Goal: Task Accomplishment & Management: Use online tool/utility

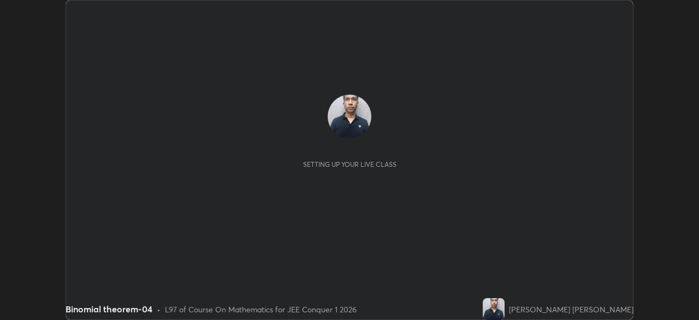
scroll to position [320, 699]
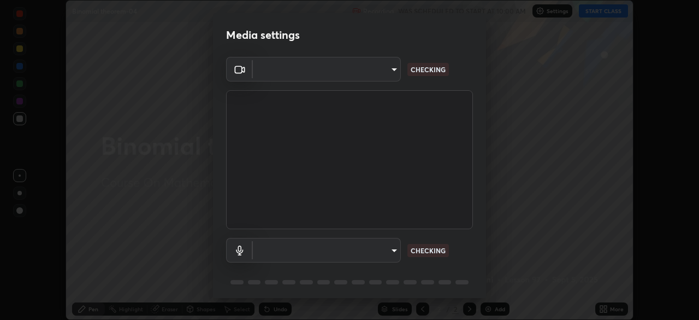
type input "6dd7f26dd43dc758996b1cf006e2949f7a02bee9d132d5f3f41e5eef0e7c266f"
click at [391, 248] on body "Erase all Binomial theorem-04 Recording WAS SCHEDULED TO START AT 10:00 AM Sett…" at bounding box center [349, 160] width 699 height 320
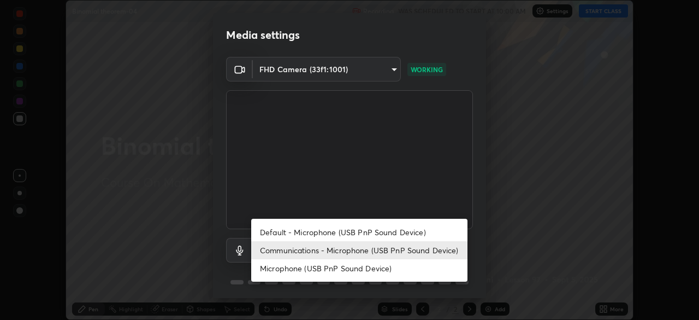
click at [386, 233] on li "Default - Microphone (USB PnP Sound Device)" at bounding box center [359, 232] width 216 height 18
type input "default"
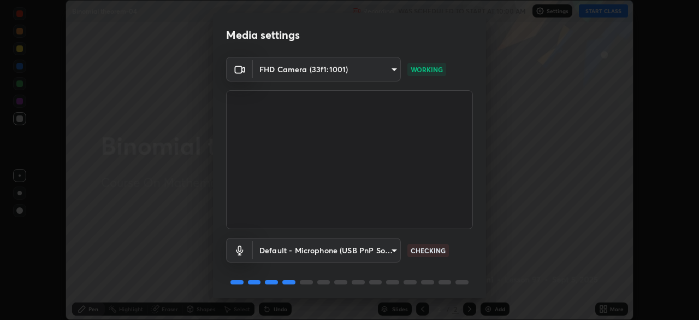
scroll to position [39, 0]
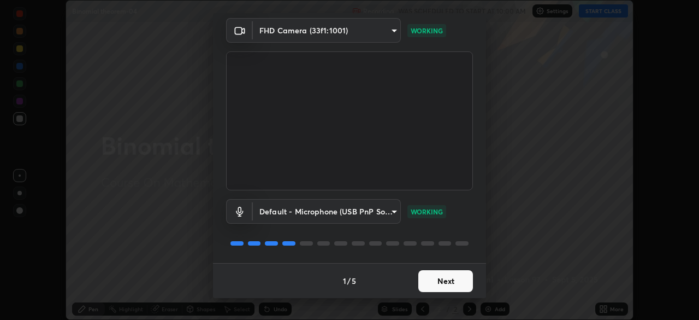
click at [440, 279] on button "Next" at bounding box center [445, 281] width 55 height 22
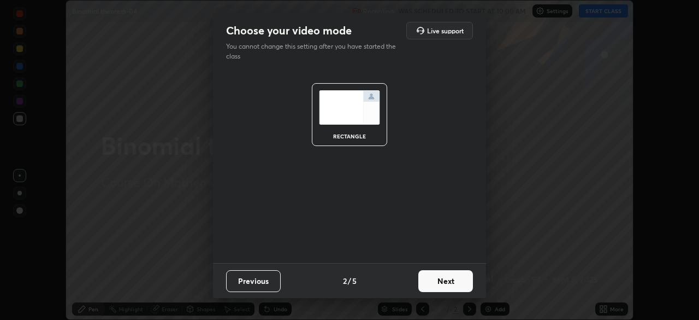
click at [445, 283] on button "Next" at bounding box center [445, 281] width 55 height 22
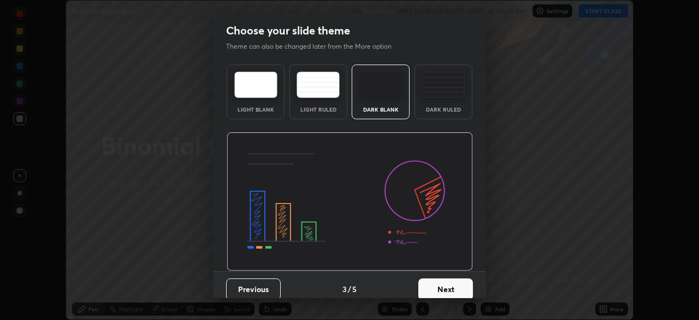
click at [450, 285] on button "Next" at bounding box center [445, 289] width 55 height 22
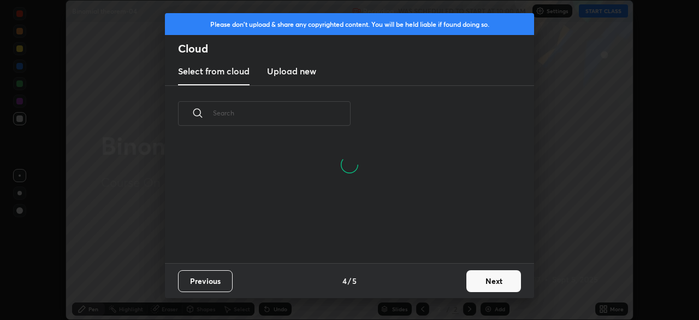
click at [486, 276] on button "Next" at bounding box center [493, 281] width 55 height 22
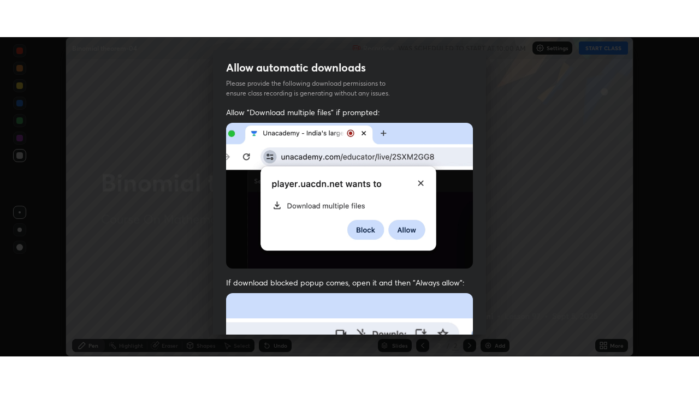
scroll to position [262, 0]
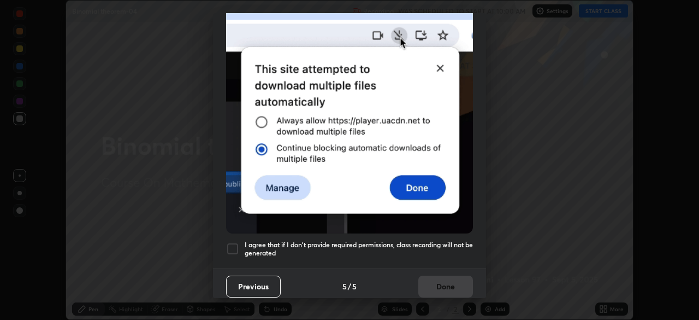
click at [369, 240] on h5 "I agree that if I don't provide required permissions, class recording will not …" at bounding box center [359, 248] width 228 height 17
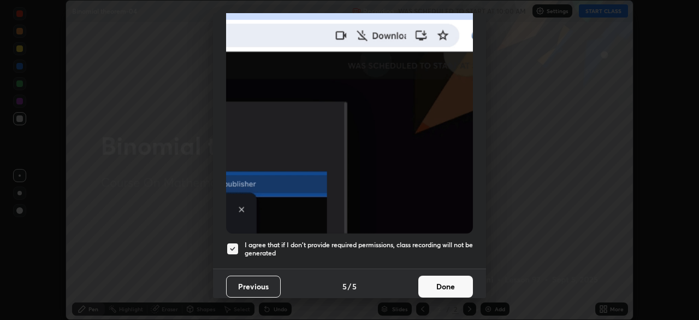
click at [438, 283] on button "Done" at bounding box center [445, 286] width 55 height 22
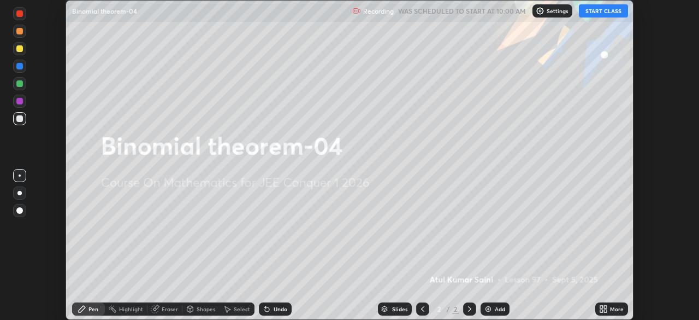
click at [604, 309] on icon at bounding box center [603, 308] width 9 height 9
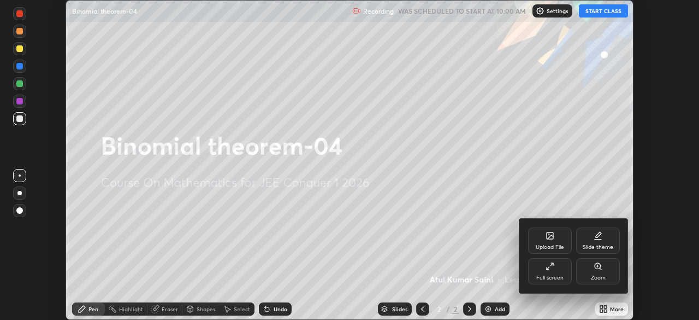
click at [551, 270] on icon at bounding box center [550, 266] width 9 height 9
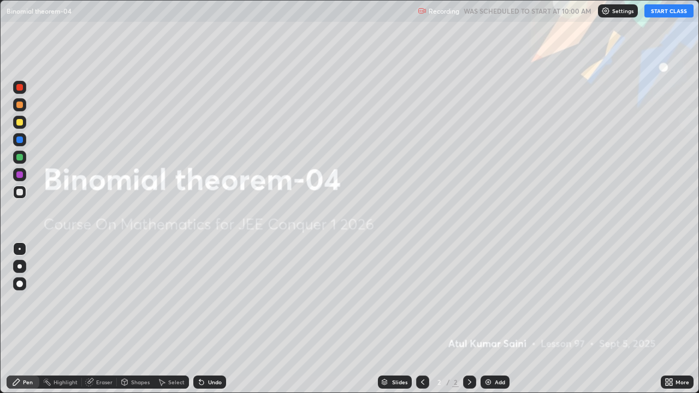
scroll to position [393, 699]
click at [22, 155] on div at bounding box center [19, 157] width 7 height 7
click at [493, 319] on div "Add" at bounding box center [495, 382] width 29 height 13
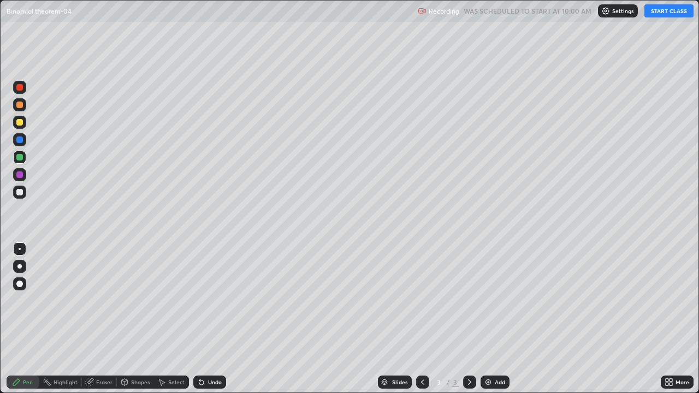
click at [664, 9] on button "START CLASS" at bounding box center [669, 10] width 49 height 13
click at [489, 319] on img at bounding box center [488, 382] width 9 height 9
click at [491, 319] on img at bounding box center [488, 382] width 9 height 9
click at [215, 319] on div "Undo" at bounding box center [209, 382] width 33 height 13
click at [421, 319] on icon at bounding box center [422, 382] width 9 height 9
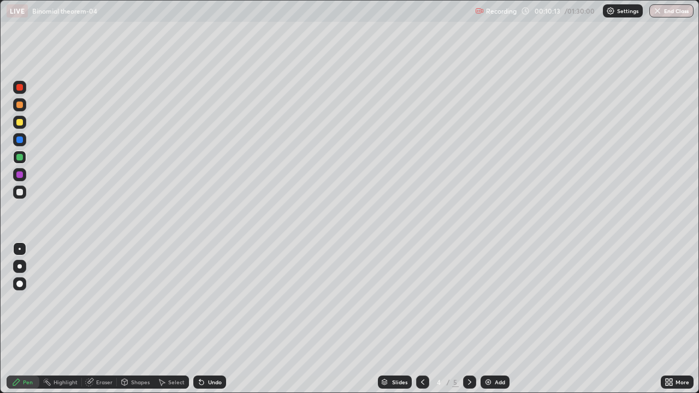
click at [19, 192] on div at bounding box center [19, 192] width 7 height 7
click at [470, 319] on div at bounding box center [469, 382] width 13 height 13
click at [498, 319] on div "Add" at bounding box center [495, 382] width 29 height 13
click at [499, 319] on div "Add" at bounding box center [500, 382] width 10 height 5
click at [22, 86] on div at bounding box center [19, 87] width 7 height 7
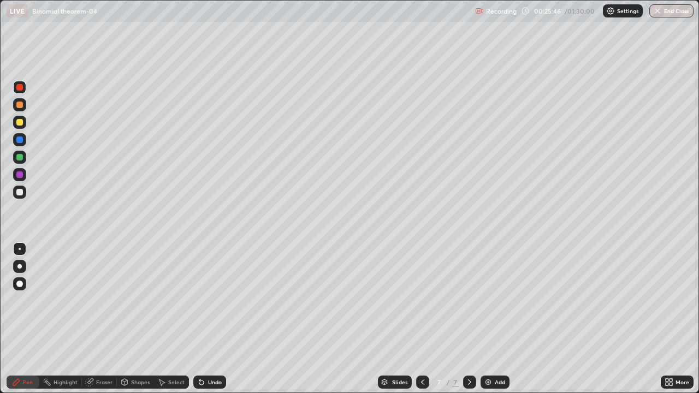
click at [22, 193] on div at bounding box center [19, 192] width 7 height 7
click at [205, 319] on div "Undo" at bounding box center [209, 382] width 33 height 13
click at [19, 178] on div at bounding box center [19, 175] width 7 height 7
click at [20, 140] on div at bounding box center [19, 140] width 7 height 7
click at [498, 319] on div "Add" at bounding box center [500, 382] width 10 height 5
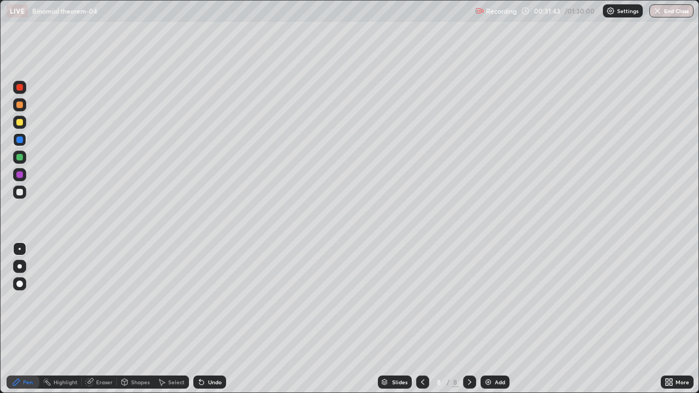
click at [215, 319] on div "Undo" at bounding box center [215, 382] width 14 height 5
click at [215, 319] on div "Undo" at bounding box center [209, 382] width 33 height 13
click at [214, 319] on div "Undo" at bounding box center [215, 382] width 14 height 5
click at [102, 319] on div "Eraser" at bounding box center [99, 382] width 35 height 13
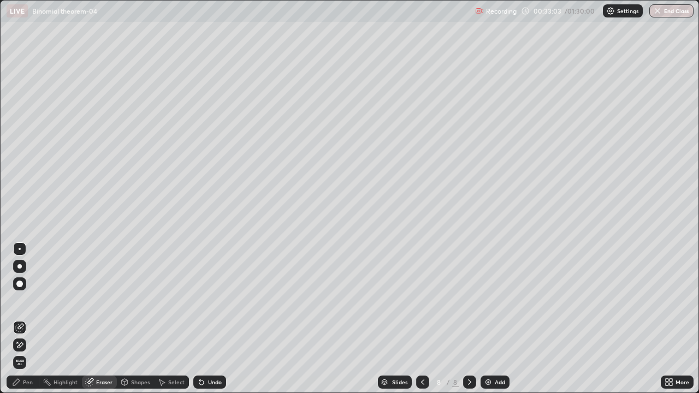
click at [33, 319] on div "Pen" at bounding box center [23, 382] width 33 height 13
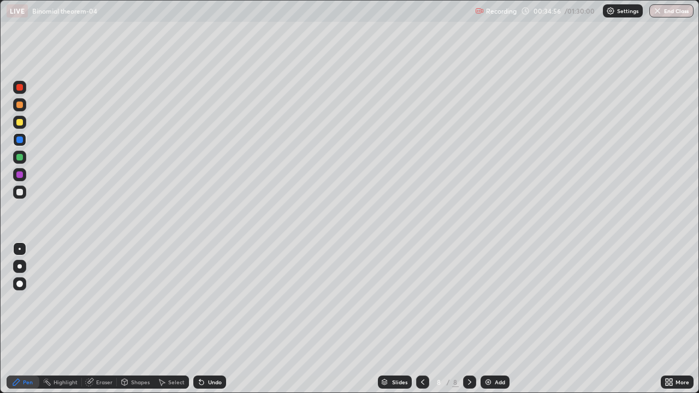
click at [492, 319] on div "Add" at bounding box center [495, 382] width 29 height 13
click at [422, 319] on icon at bounding box center [422, 382] width 9 height 9
click at [473, 319] on icon at bounding box center [469, 382] width 9 height 9
click at [420, 319] on icon at bounding box center [422, 382] width 9 height 9
click at [469, 319] on icon at bounding box center [469, 382] width 3 height 5
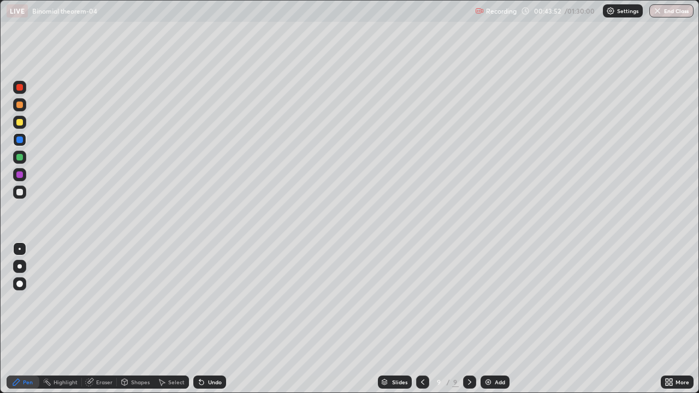
click at [101, 319] on div "Eraser" at bounding box center [104, 382] width 16 height 5
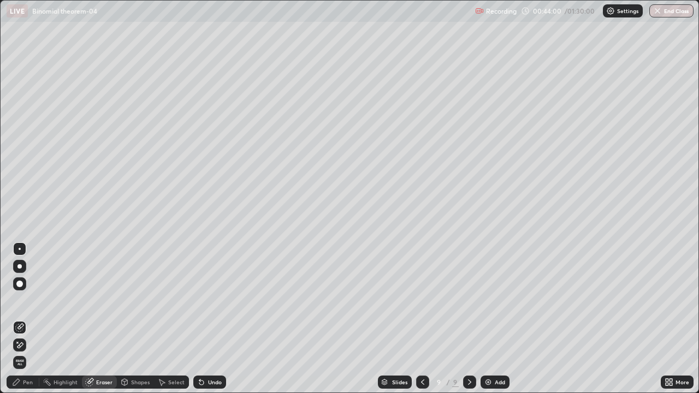
click at [25, 319] on div at bounding box center [19, 345] width 13 height 13
click at [28, 319] on div "Pen" at bounding box center [28, 382] width 10 height 5
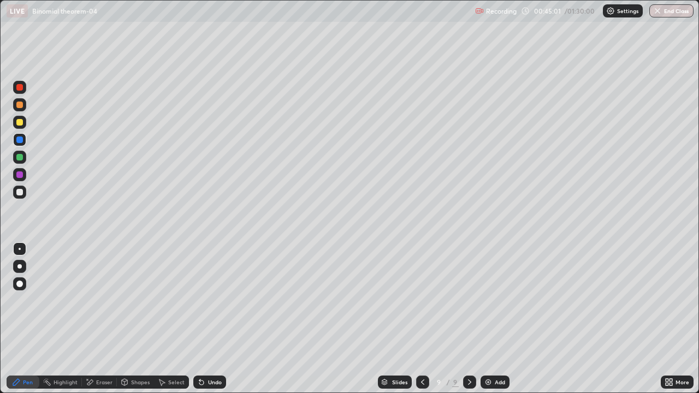
click at [497, 319] on div "Add" at bounding box center [500, 382] width 10 height 5
click at [202, 319] on icon at bounding box center [201, 383] width 4 height 4
click at [211, 319] on div "Undo" at bounding box center [215, 382] width 14 height 5
click at [496, 319] on div "Add" at bounding box center [500, 382] width 10 height 5
click at [214, 319] on div "Undo" at bounding box center [215, 382] width 14 height 5
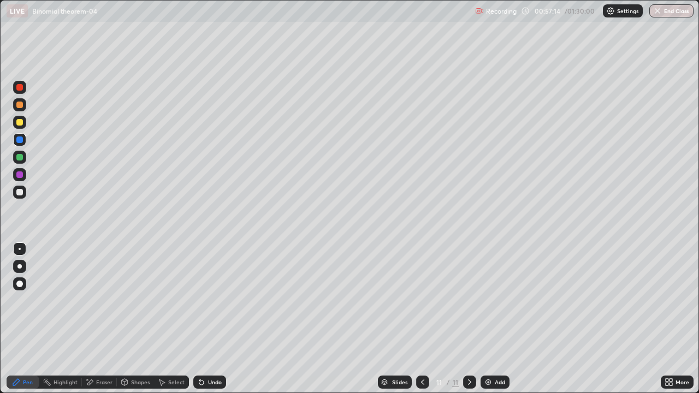
click at [208, 319] on div "Undo" at bounding box center [215, 382] width 14 height 5
click at [211, 319] on div "Undo" at bounding box center [215, 382] width 14 height 5
click at [215, 319] on div "Undo" at bounding box center [215, 382] width 14 height 5
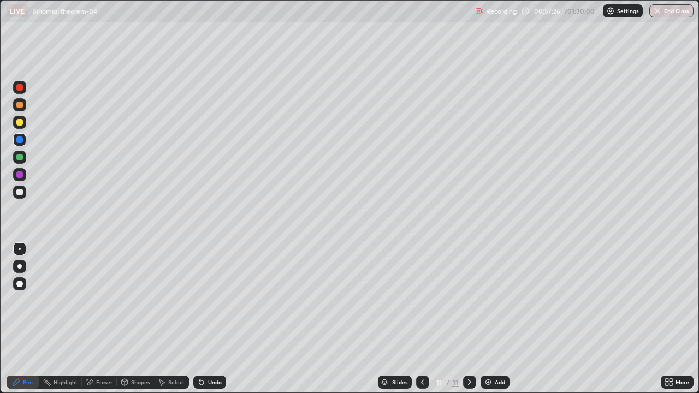
click at [214, 319] on div "Undo" at bounding box center [215, 382] width 14 height 5
click at [666, 13] on button "End Class" at bounding box center [671, 10] width 44 height 13
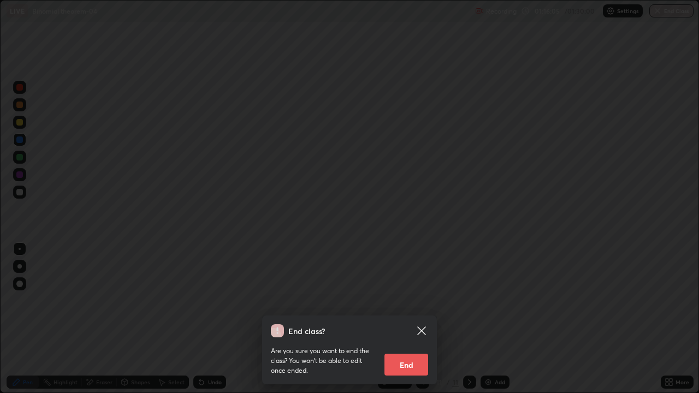
click at [406, 319] on button "End" at bounding box center [407, 365] width 44 height 22
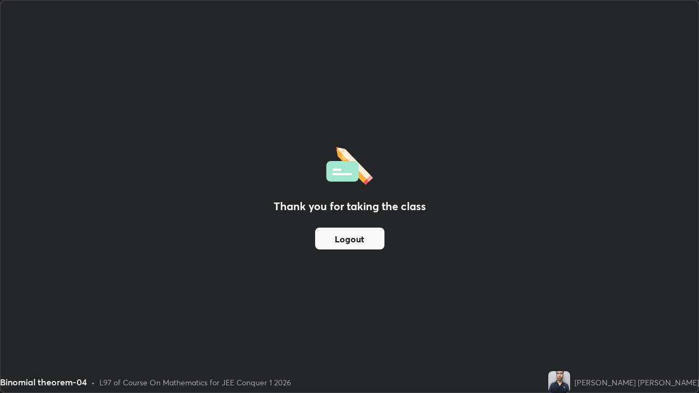
click at [570, 319] on img at bounding box center [559, 382] width 22 height 22
click at [512, 319] on div "Thank you for taking the class Logout" at bounding box center [350, 197] width 698 height 392
click at [345, 319] on div "Thank you for taking the class Logout" at bounding box center [350, 197] width 698 height 392
click at [358, 249] on button "Logout" at bounding box center [349, 239] width 69 height 22
